Goal: Information Seeking & Learning: Compare options

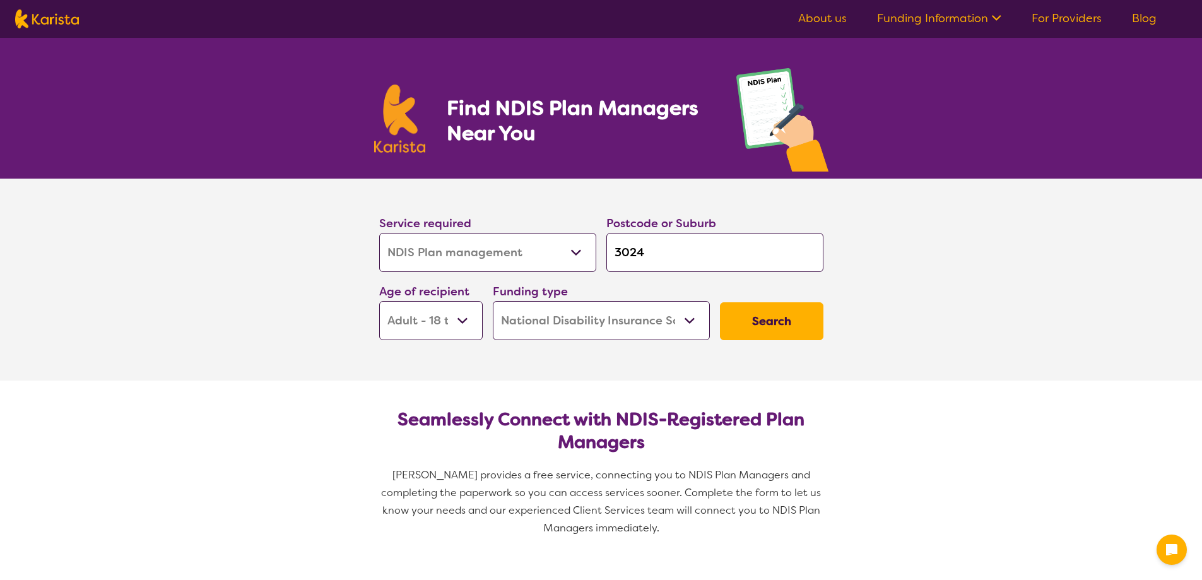
select select "NDIS Plan management"
select select "AD"
select select "NDIS"
select select "NDIS Plan management"
select select "AD"
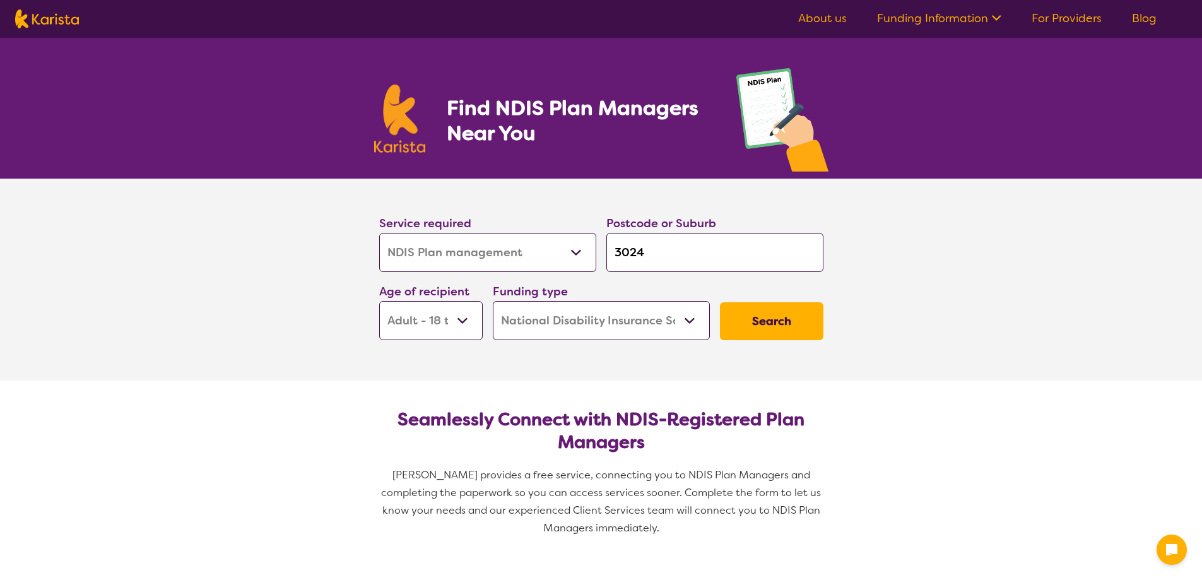
select select "NDIS"
click at [652, 257] on input "3024" at bounding box center [714, 252] width 217 height 39
type input "302"
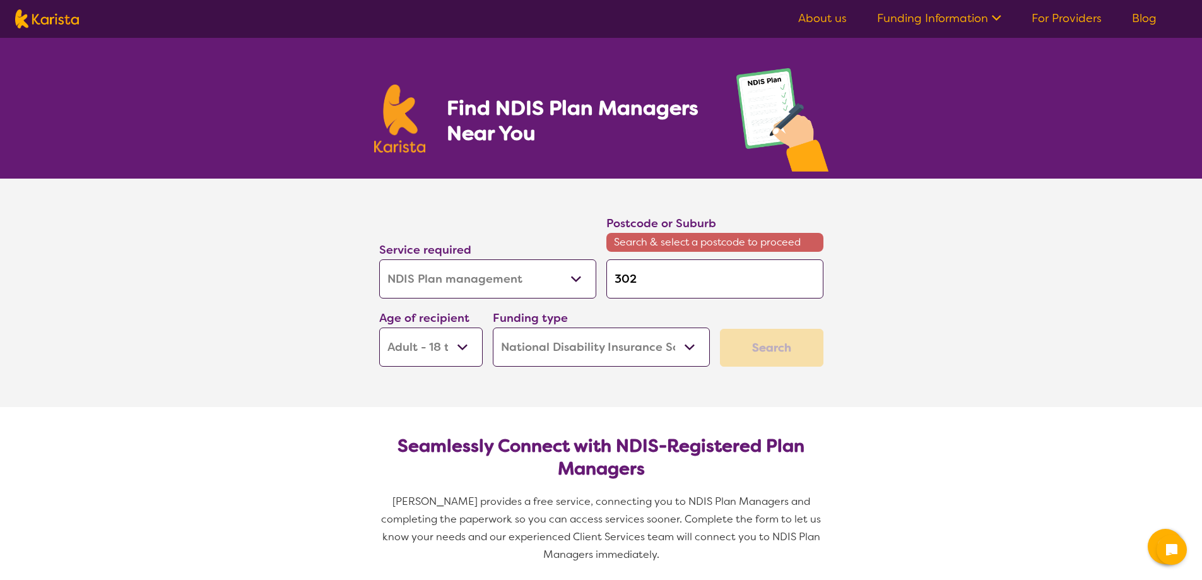
type input "30"
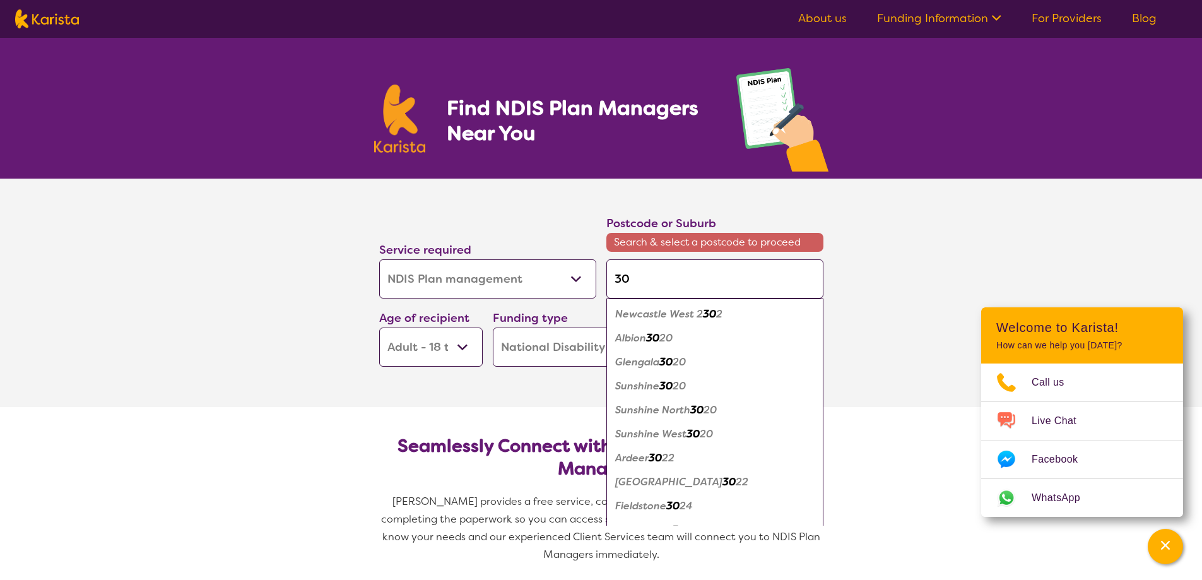
type input "303"
type input "3030"
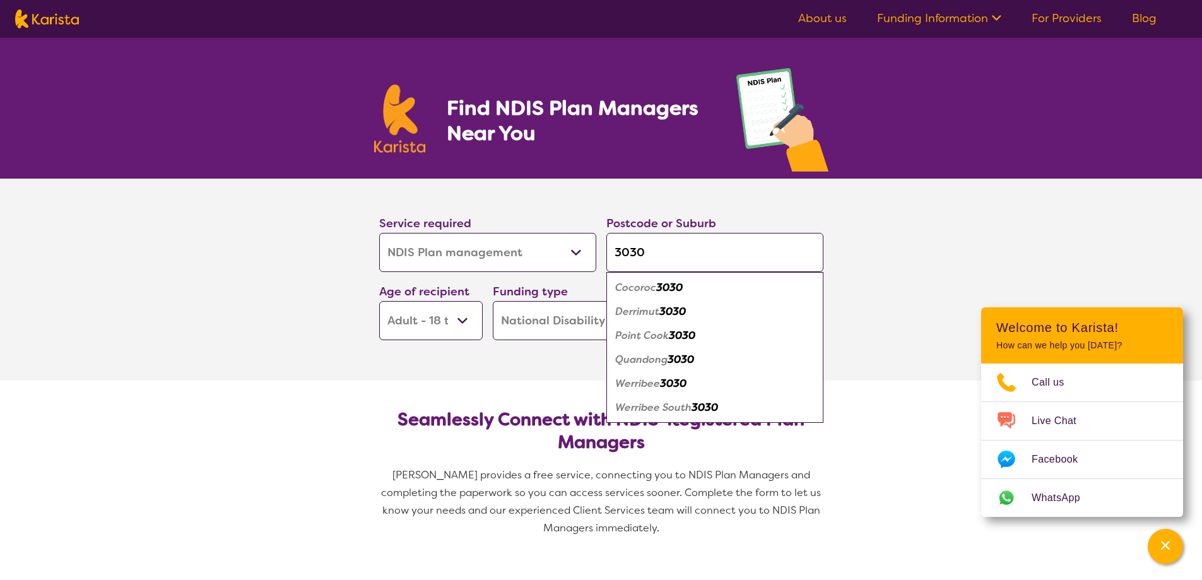
type input "3030"
click at [670, 383] on em "3030" at bounding box center [673, 383] width 26 height 13
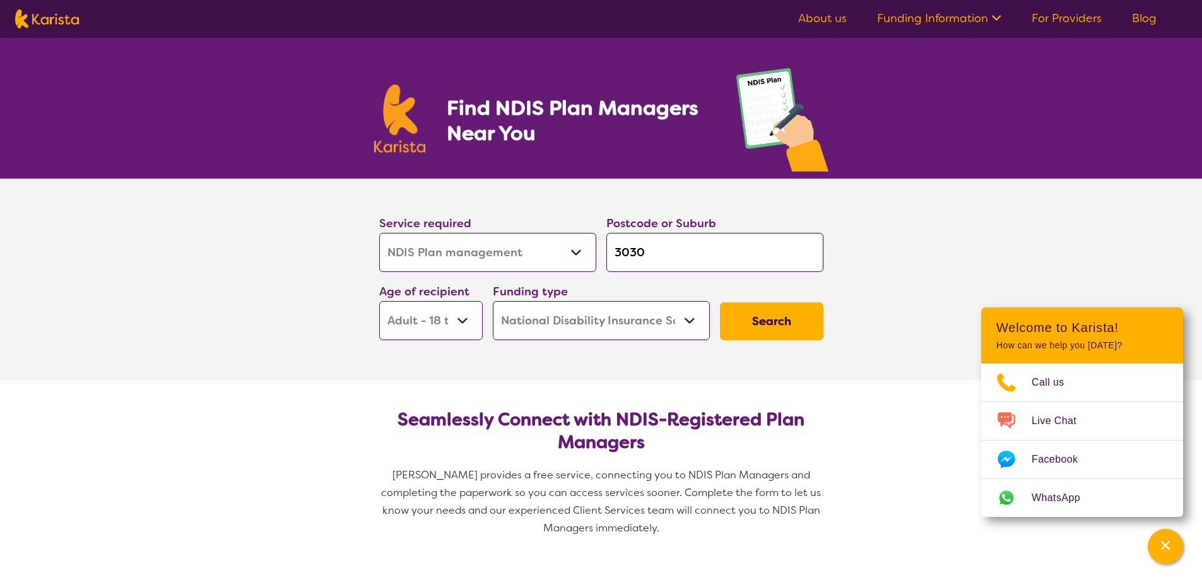
click at [785, 322] on button "Search" at bounding box center [771, 321] width 103 height 38
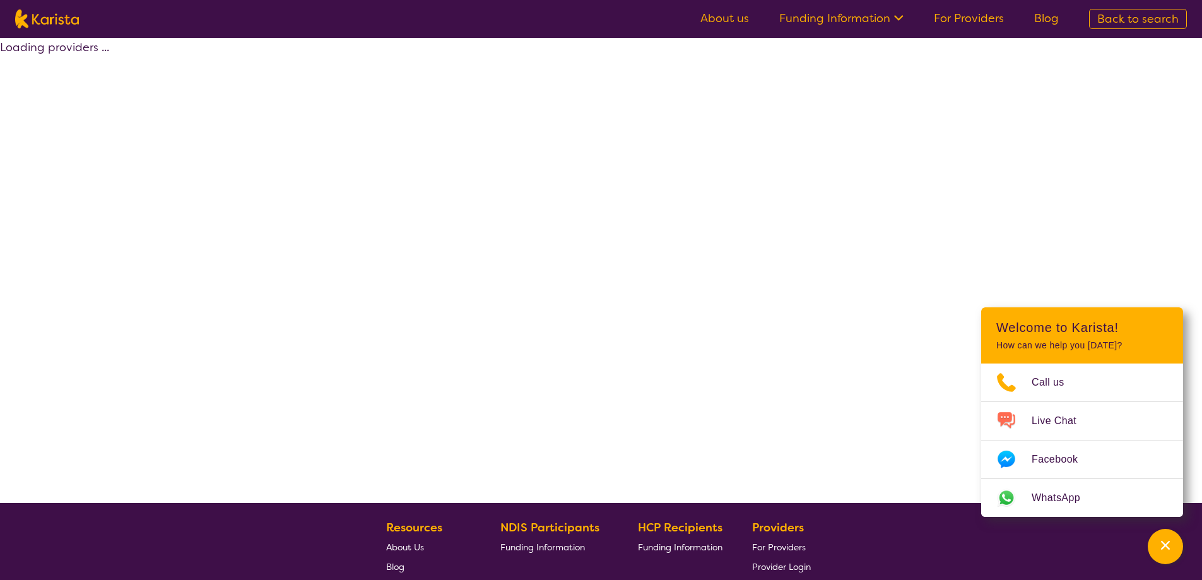
select select "by_score"
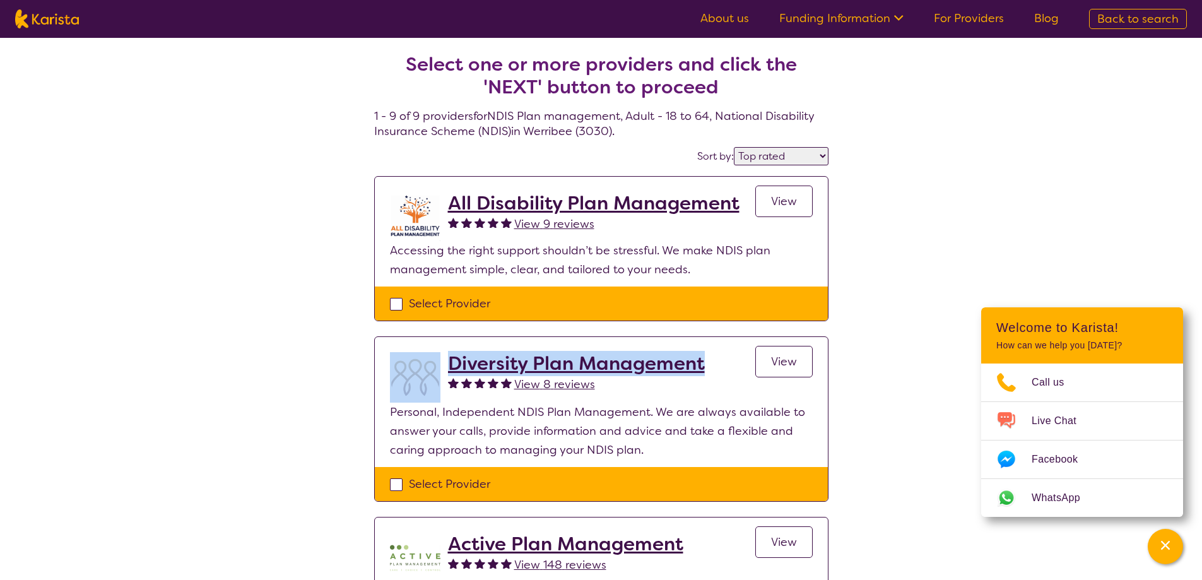
drag, startPoint x: 442, startPoint y: 348, endPoint x: 706, endPoint y: 369, distance: 265.2
click at [706, 369] on section "Diversity Plan Management View 8 reviews View Personal, Independent NDIS Plan M…" at bounding box center [601, 402] width 453 height 130
click at [727, 373] on div "Diversity Plan Management View 8 reviews View" at bounding box center [630, 377] width 365 height 50
drag, startPoint x: 713, startPoint y: 364, endPoint x: 452, endPoint y: 370, distance: 261.2
click at [452, 370] on div "Diversity Plan Management View 8 reviews View" at bounding box center [630, 377] width 365 height 50
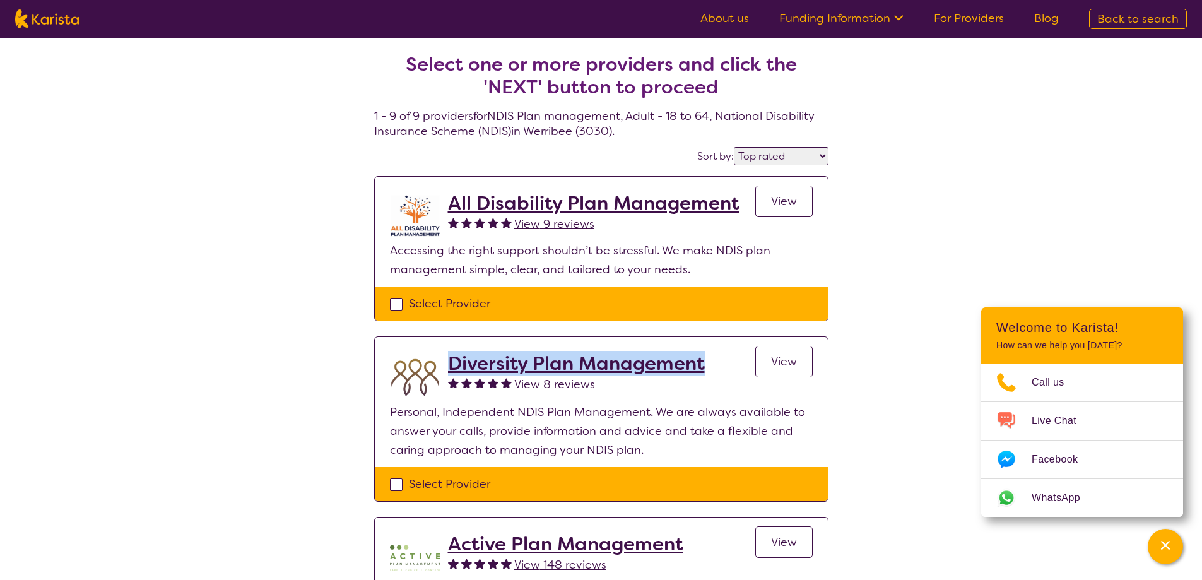
copy h2 "Diversity Plan Management"
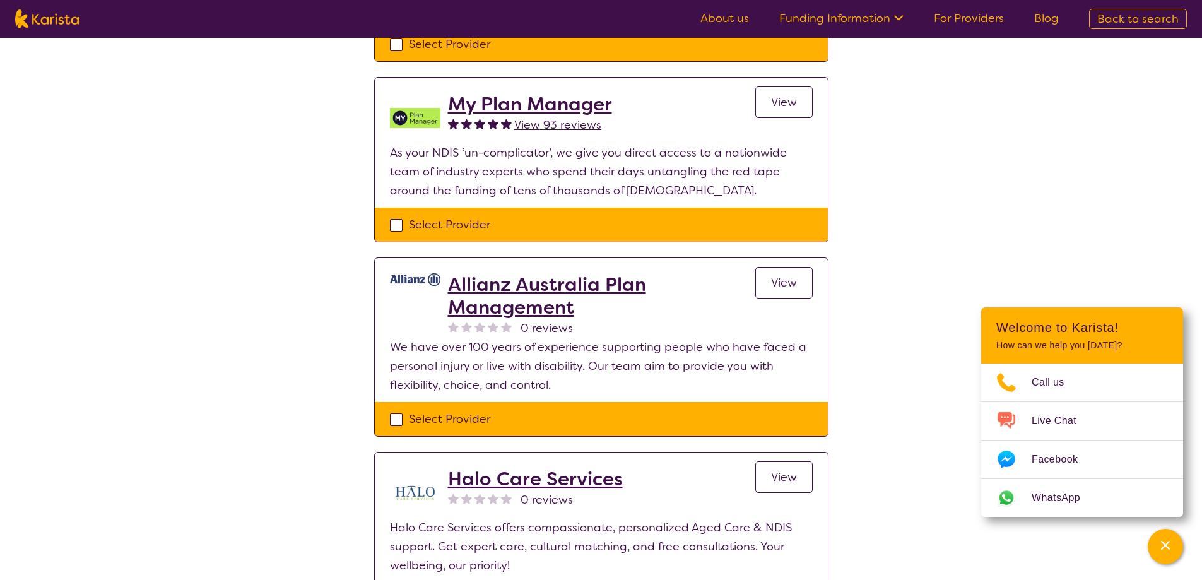
scroll to position [1262, 0]
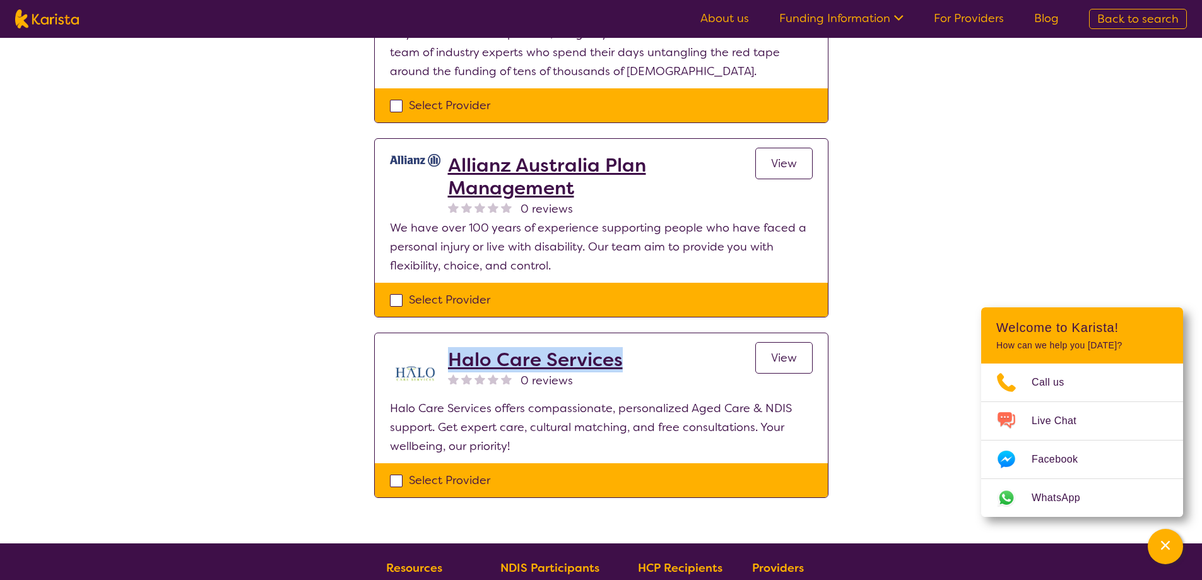
drag, startPoint x: 449, startPoint y: 340, endPoint x: 630, endPoint y: 365, distance: 182.1
click at [630, 365] on section "Halo Care Services 0 reviews View Halo Care Services offers compassionate, pers…" at bounding box center [601, 398] width 453 height 130
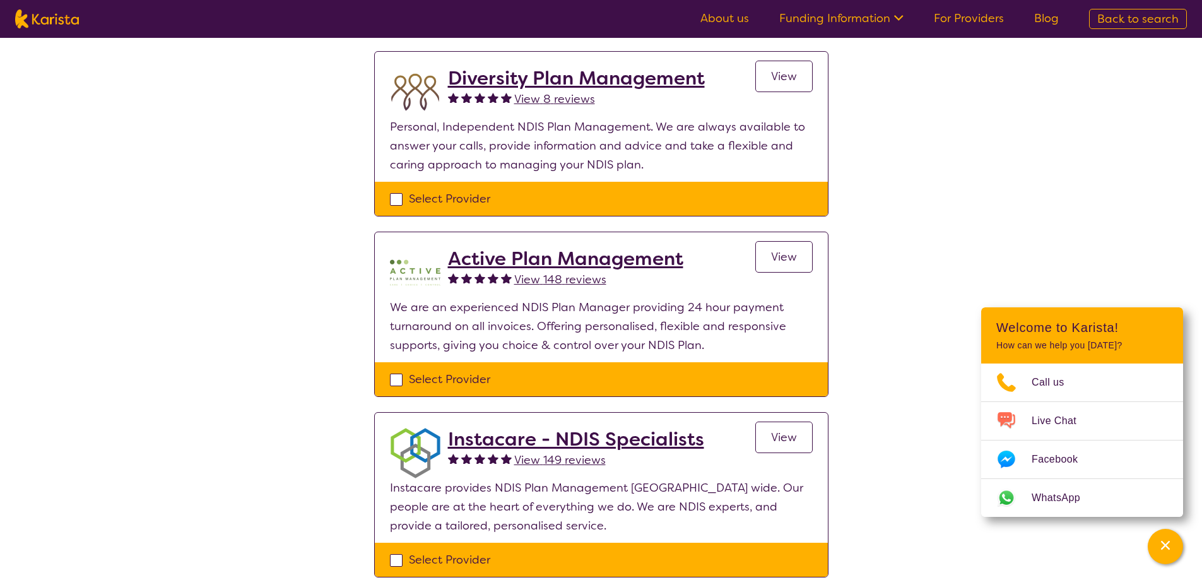
scroll to position [315, 0]
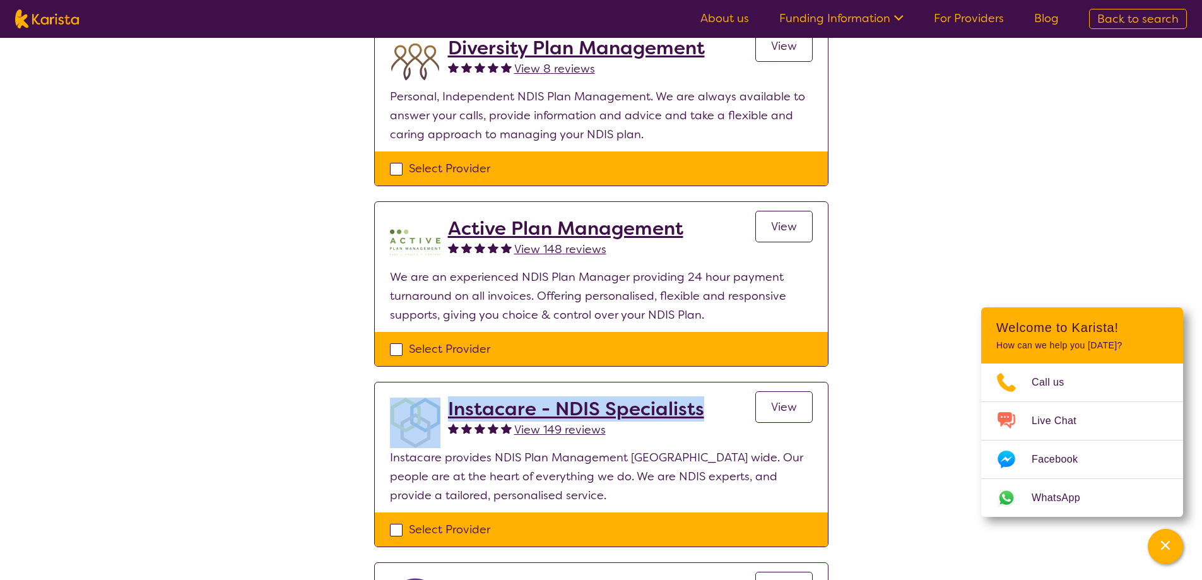
drag, startPoint x: 438, startPoint y: 385, endPoint x: 706, endPoint y: 416, distance: 269.9
click at [706, 416] on section "Instacare - NDIS Specialists View 149 reviews View Instacare provides NDIS Plan…" at bounding box center [601, 447] width 453 height 130
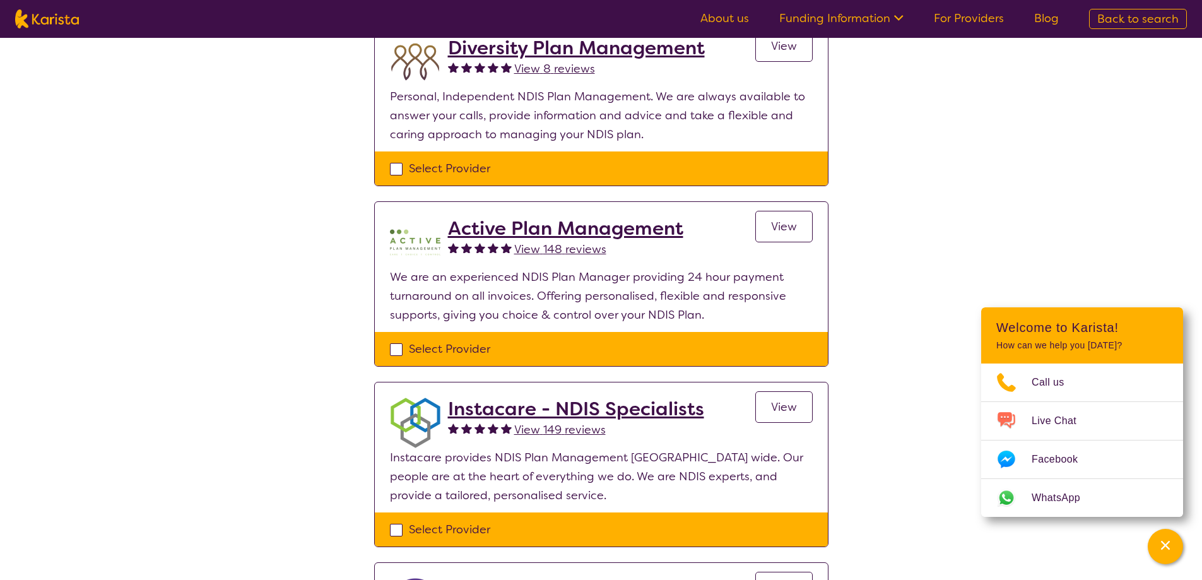
click at [724, 430] on div "Instacare - NDIS Specialists View 149 reviews View" at bounding box center [630, 422] width 365 height 50
drag, startPoint x: 717, startPoint y: 430, endPoint x: 631, endPoint y: 409, distance: 88.9
click at [631, 409] on div "Instacare - NDIS Specialists View 149 reviews View" at bounding box center [630, 422] width 365 height 50
click at [712, 443] on div "Instacare - NDIS Specialists View 149 reviews View" at bounding box center [630, 422] width 365 height 50
drag, startPoint x: 690, startPoint y: 442, endPoint x: 686, endPoint y: 428, distance: 13.8
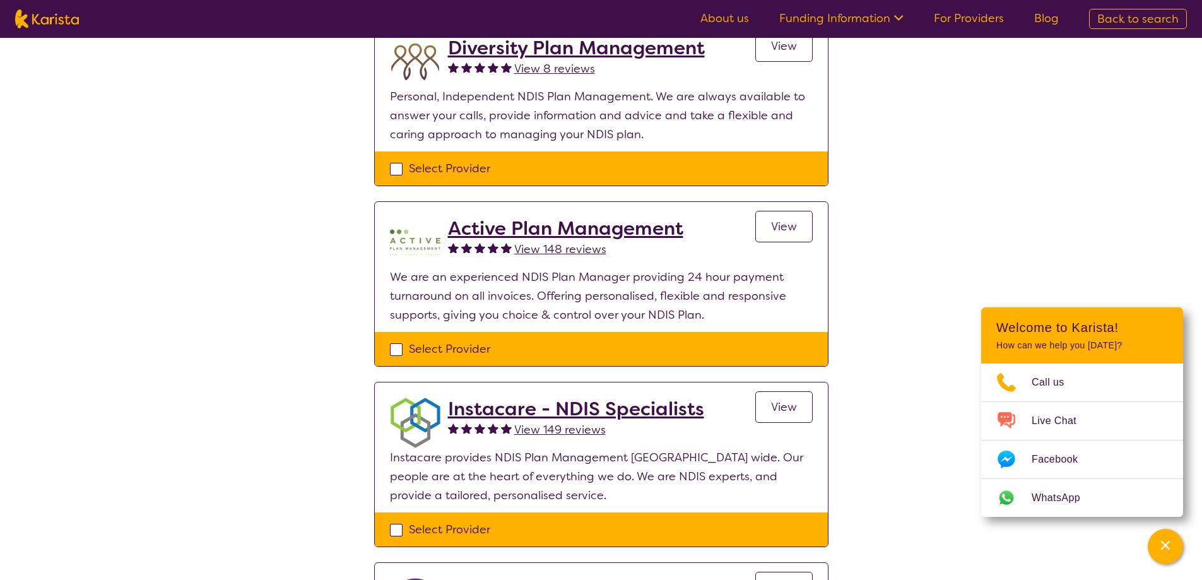
click at [686, 428] on div "Instacare - NDIS Specialists View 149 reviews" at bounding box center [576, 422] width 256 height 50
drag, startPoint x: 710, startPoint y: 421, endPoint x: 713, endPoint y: 432, distance: 10.4
click at [636, 411] on div "Instacare - NDIS Specialists View 149 reviews View" at bounding box center [630, 422] width 365 height 50
click at [715, 432] on div "Instacare - NDIS Specialists View 149 reviews View" at bounding box center [630, 422] width 365 height 50
drag, startPoint x: 707, startPoint y: 412, endPoint x: 450, endPoint y: 409, distance: 256.2
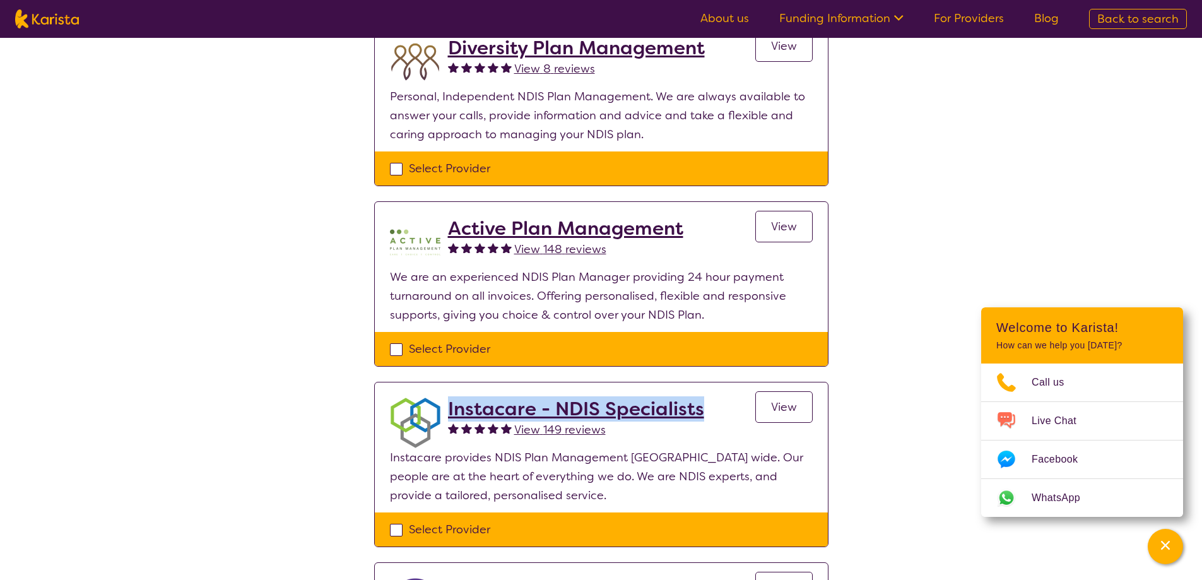
click at [450, 409] on div "Instacare - NDIS Specialists View 149 reviews View" at bounding box center [630, 422] width 365 height 50
copy h2 "Instacare - NDIS Specialists"
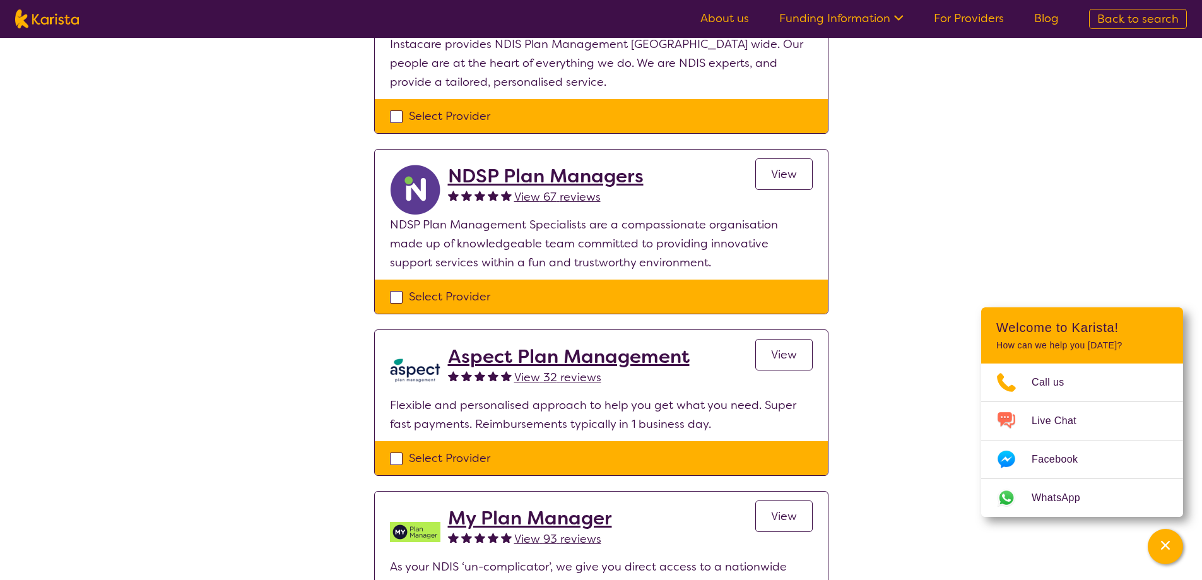
scroll to position [757, 0]
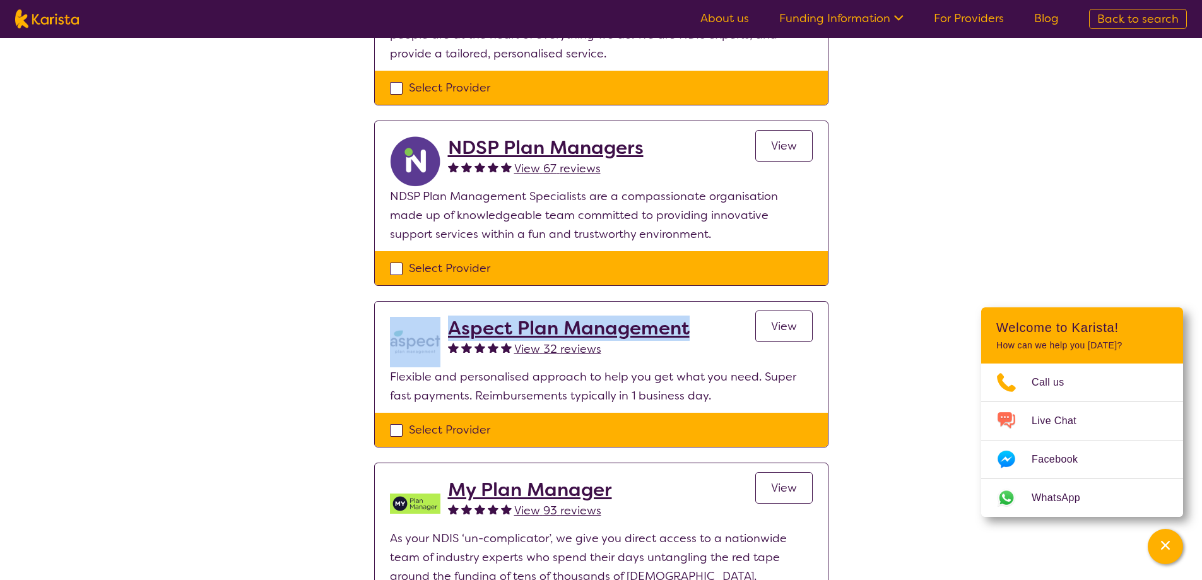
drag, startPoint x: 720, startPoint y: 334, endPoint x: 445, endPoint y: 336, distance: 275.1
click at [445, 336] on div "Aspect Plan Management View 32 reviews View" at bounding box center [601, 342] width 423 height 50
copy div "Aspect Plan Management"
